Goal: Task Accomplishment & Management: Manage account settings

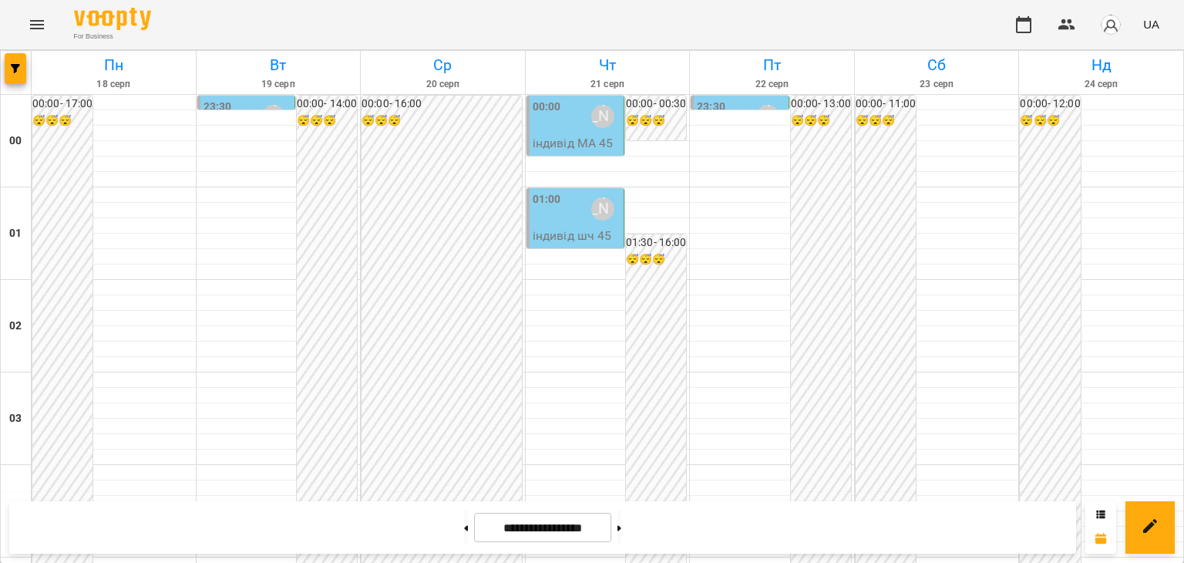
scroll to position [1388, 0]
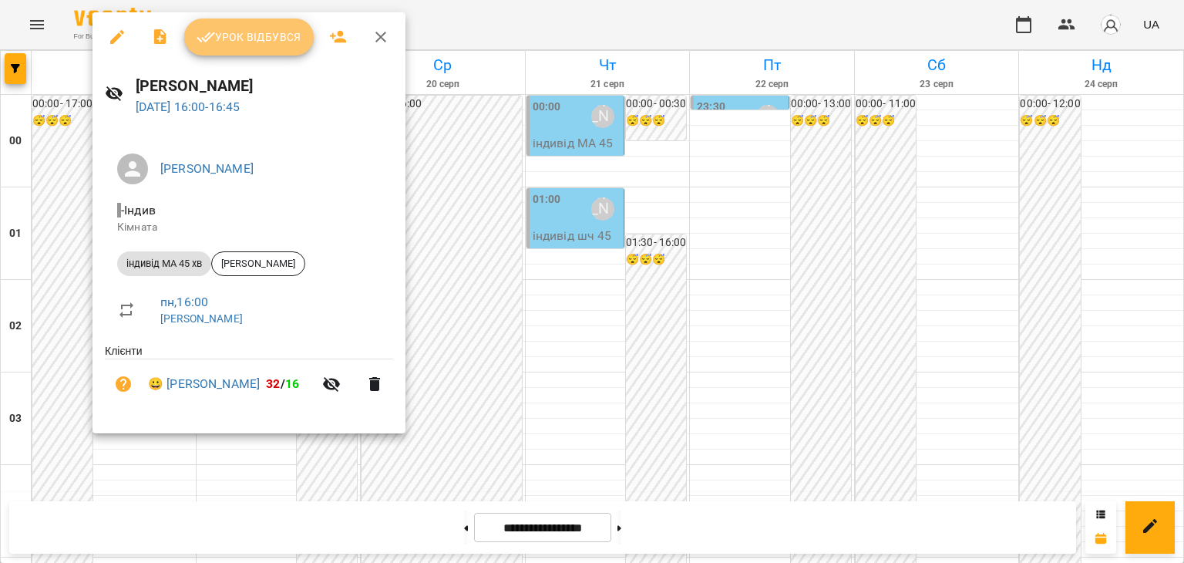
click at [275, 38] on span "Урок відбувся" at bounding box center [249, 37] width 105 height 19
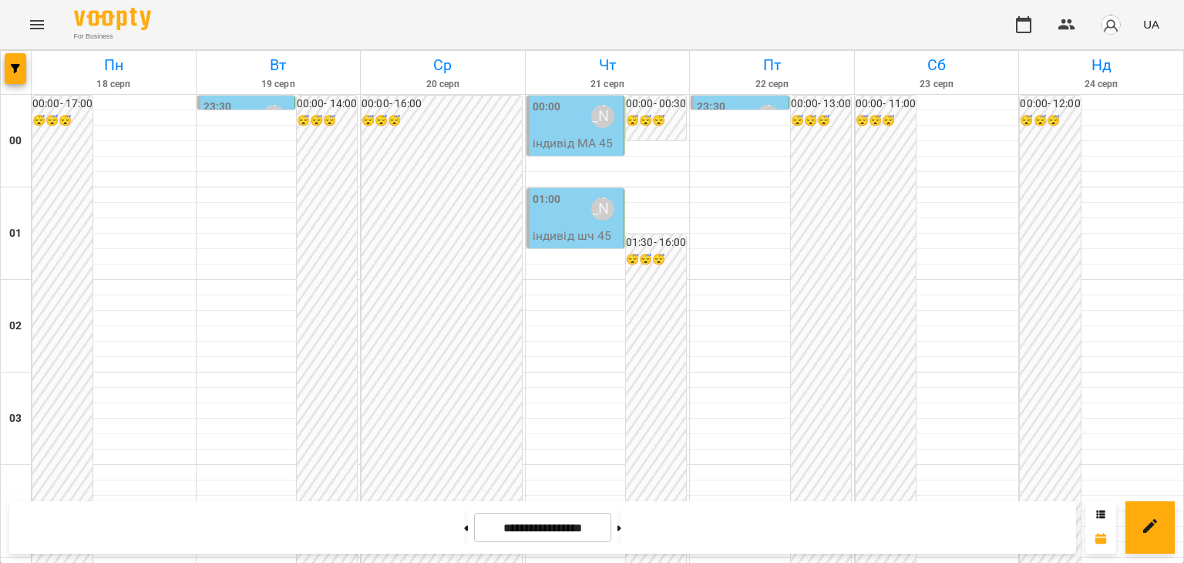
scroll to position [1465, 0]
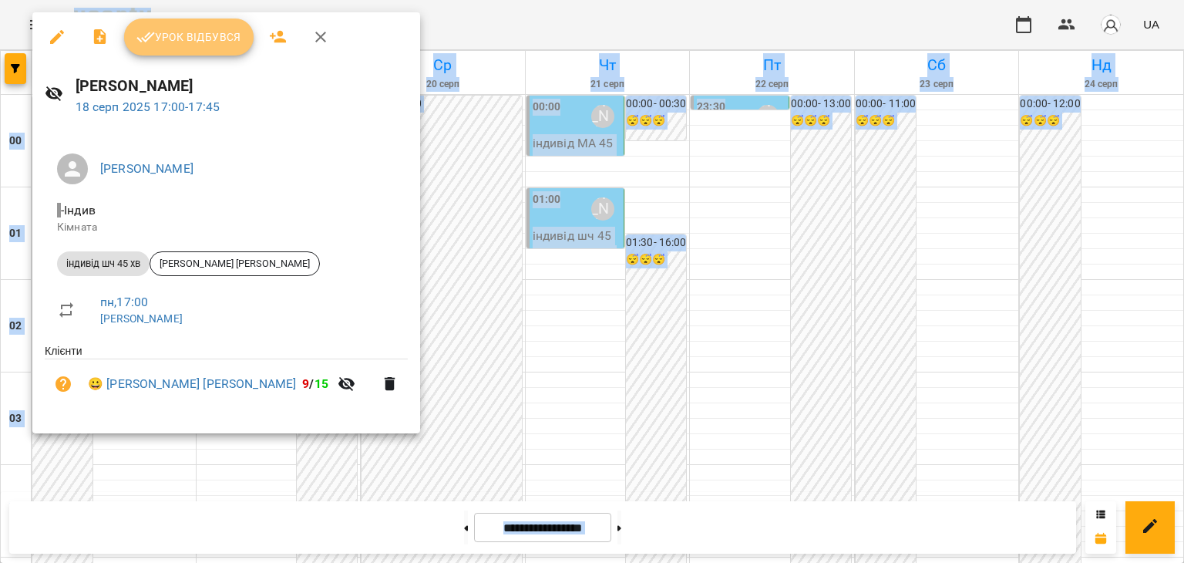
click at [214, 41] on span "Урок відбувся" at bounding box center [188, 37] width 105 height 19
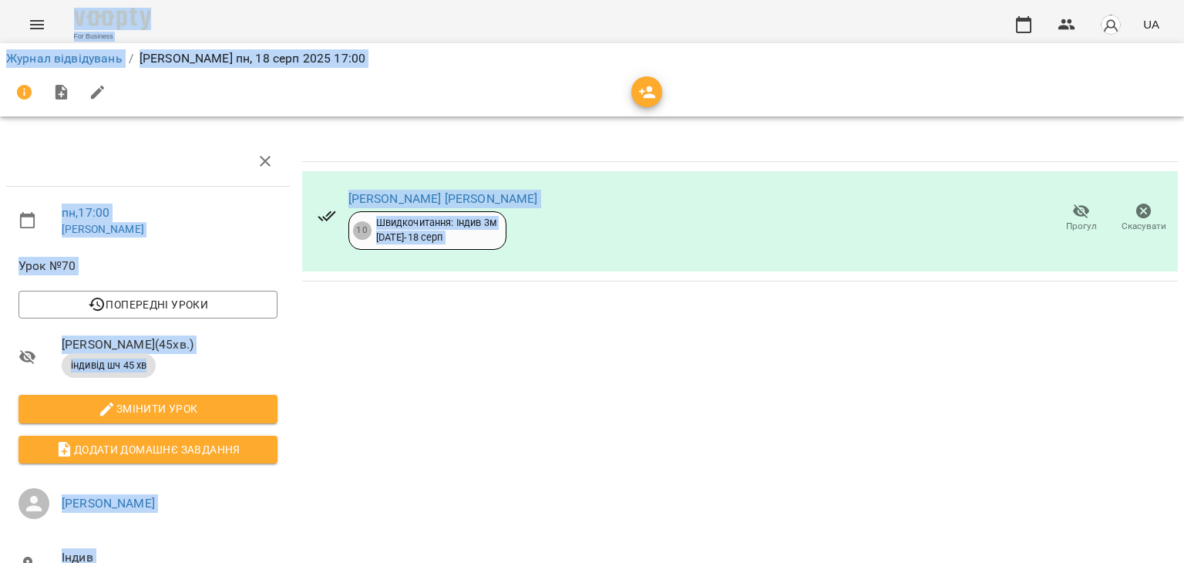
click at [1073, 212] on icon "button" at bounding box center [1081, 211] width 17 height 15
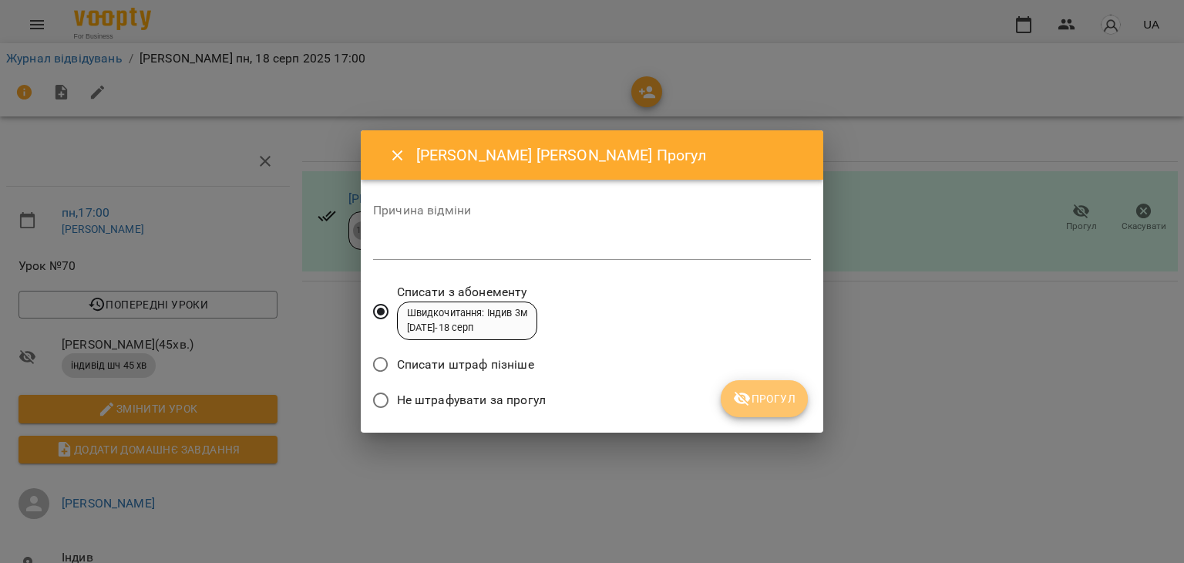
click at [777, 393] on span "Прогул" at bounding box center [764, 398] width 62 height 19
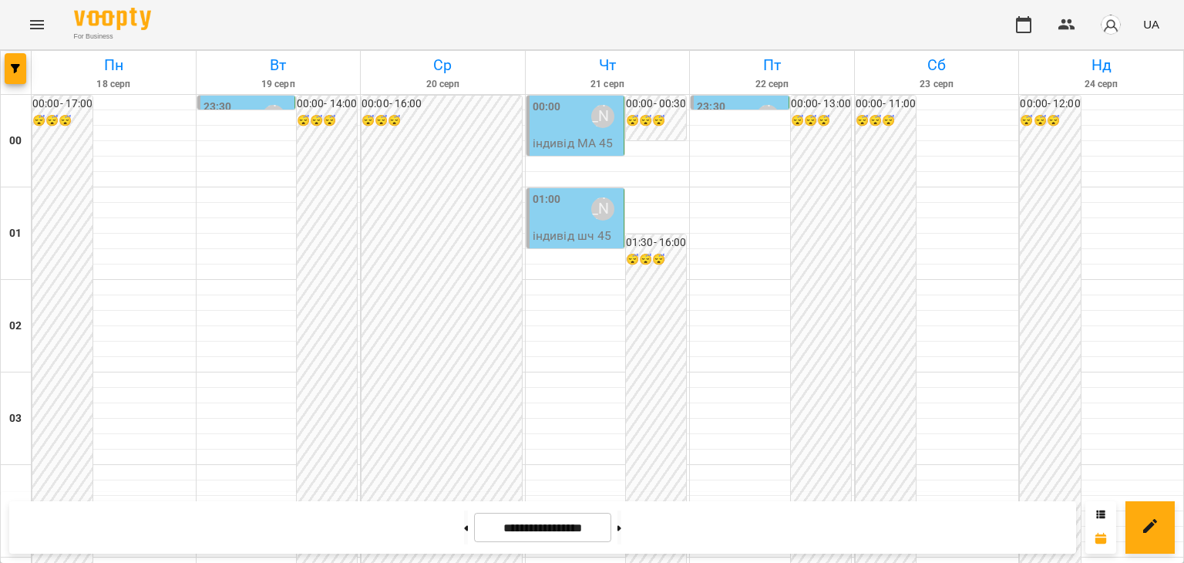
scroll to position [1619, 0]
